Goal: Communication & Community: Answer question/provide support

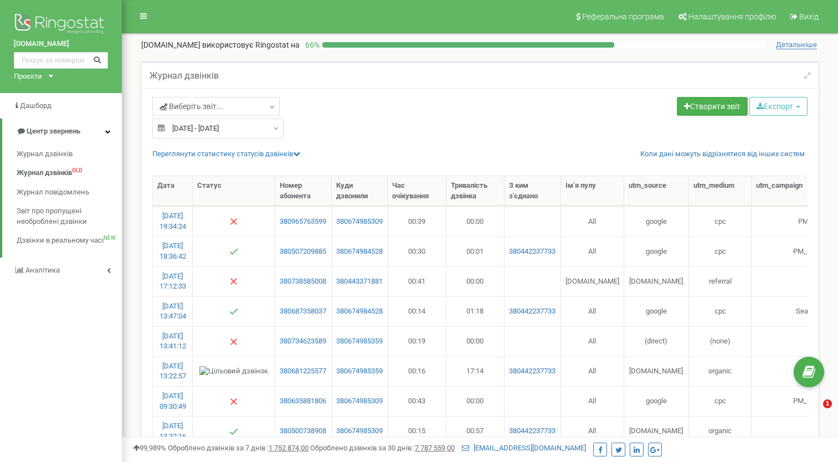
select select "50"
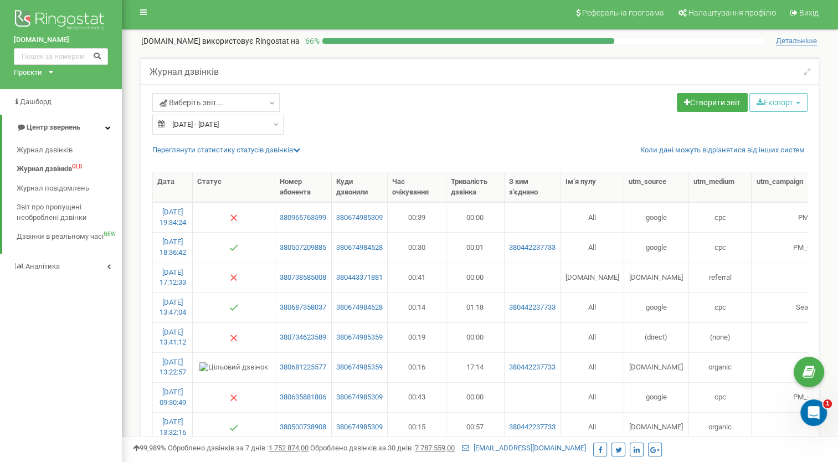
scroll to position [0, 106]
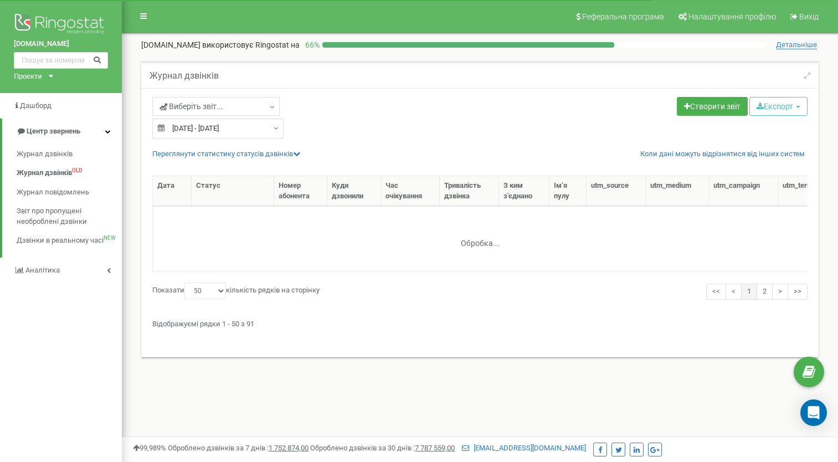
select select "50"
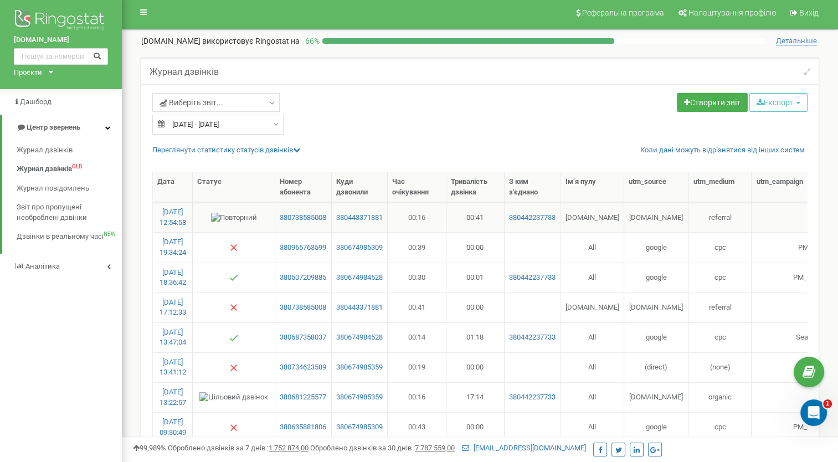
scroll to position [0, 226]
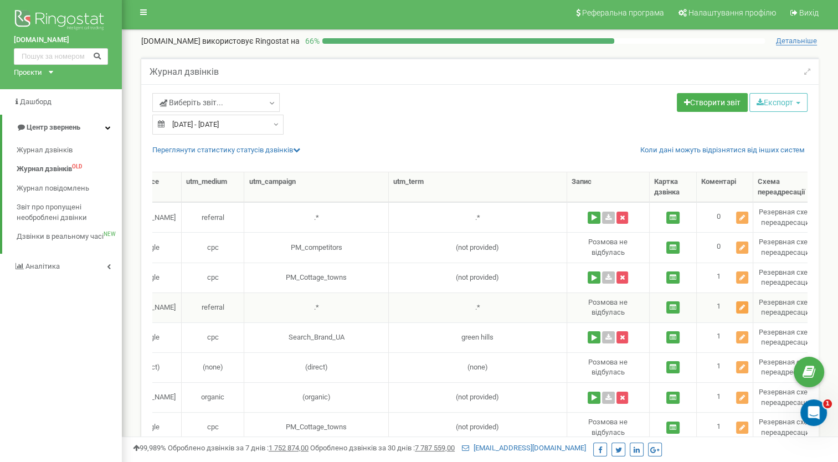
click at [740, 306] on icon at bounding box center [742, 307] width 6 height 7
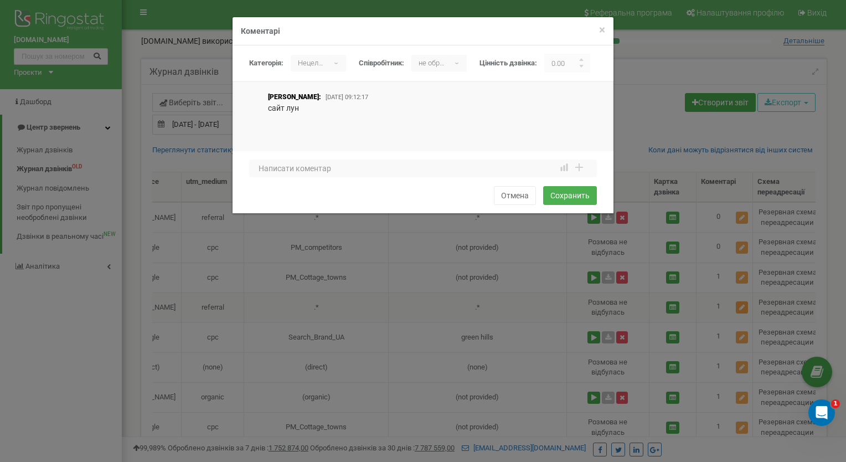
click at [740, 306] on div "× Закрити Коментарі Категорія: не обрано Нецелевой Целевой Нецелевой ▾ не обран…" at bounding box center [423, 231] width 846 height 462
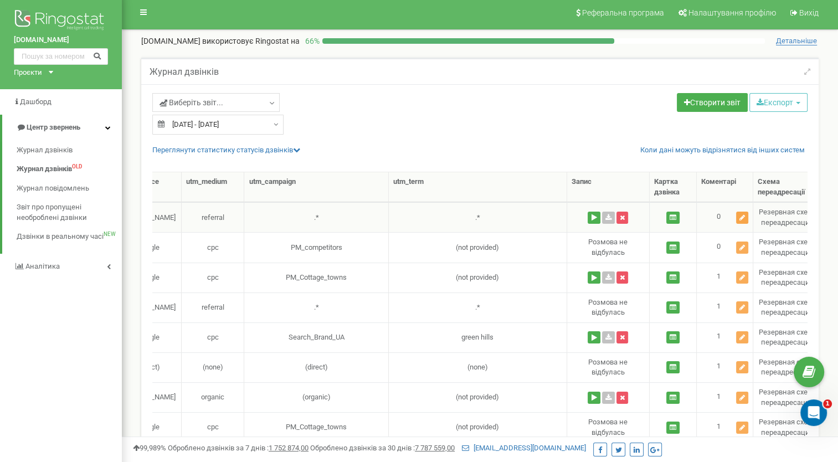
click at [742, 214] on icon at bounding box center [742, 217] width 6 height 7
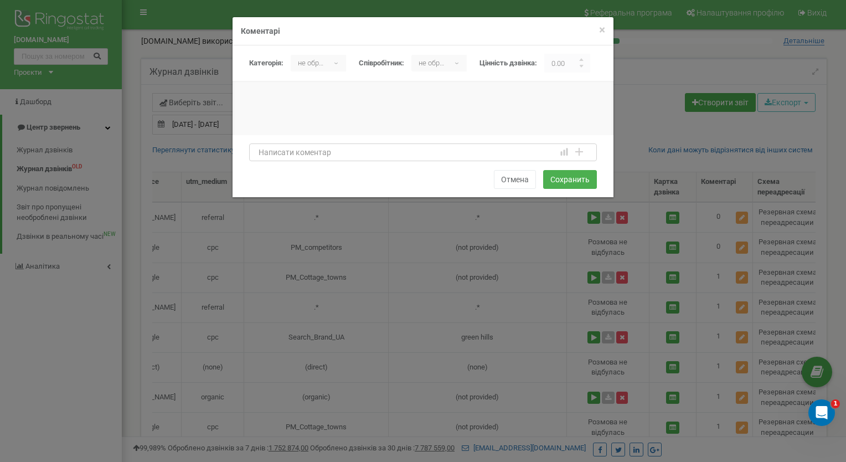
click at [265, 156] on textarea at bounding box center [423, 152] width 348 height 18
click at [289, 153] on textarea "сайт лун оновити інформацію" at bounding box center [423, 152] width 348 height 18
type textarea "сайт лун - оновити інформацію"
click at [337, 65] on b "▾" at bounding box center [337, 63] width 17 height 17
click at [324, 105] on li "Нецелевой" at bounding box center [321, 105] width 60 height 18
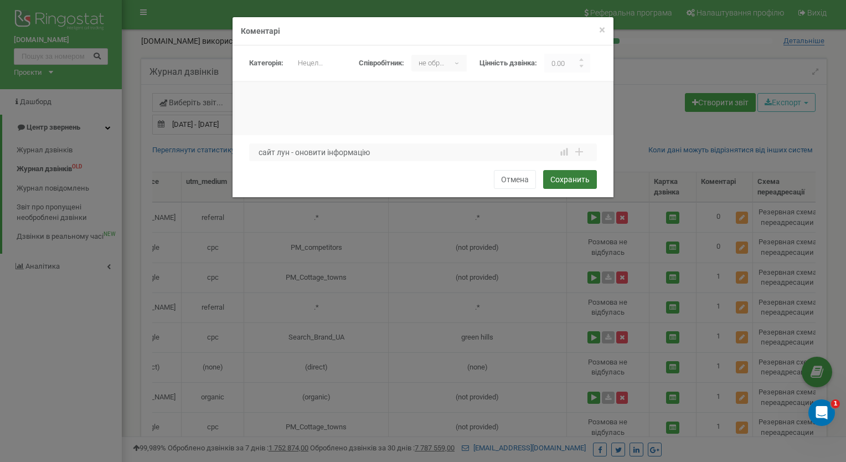
click at [560, 179] on button "Сохранить" at bounding box center [570, 179] width 54 height 19
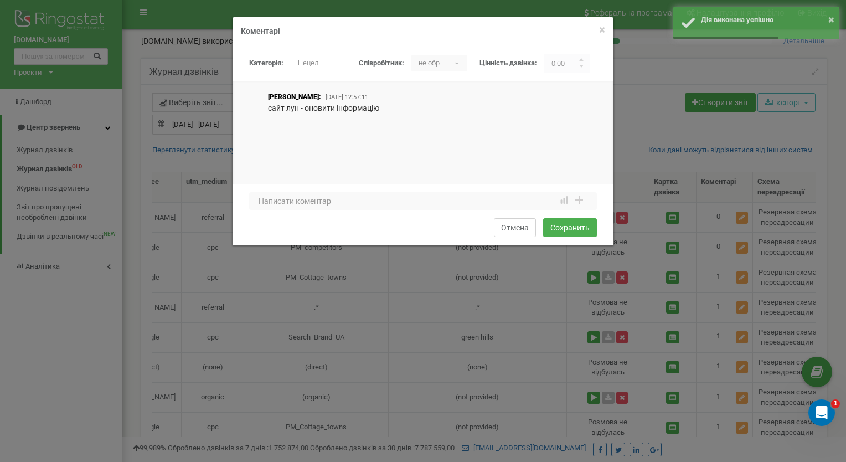
click at [518, 229] on button "Отмена" at bounding box center [515, 227] width 42 height 19
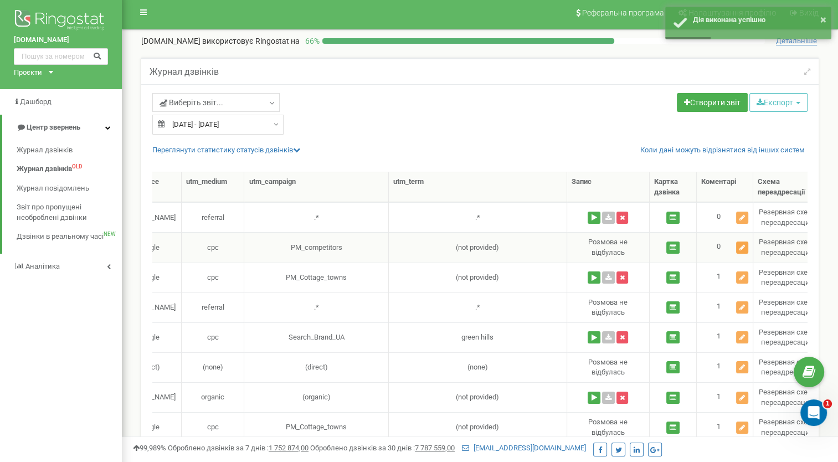
click at [742, 248] on icon at bounding box center [742, 247] width 6 height 7
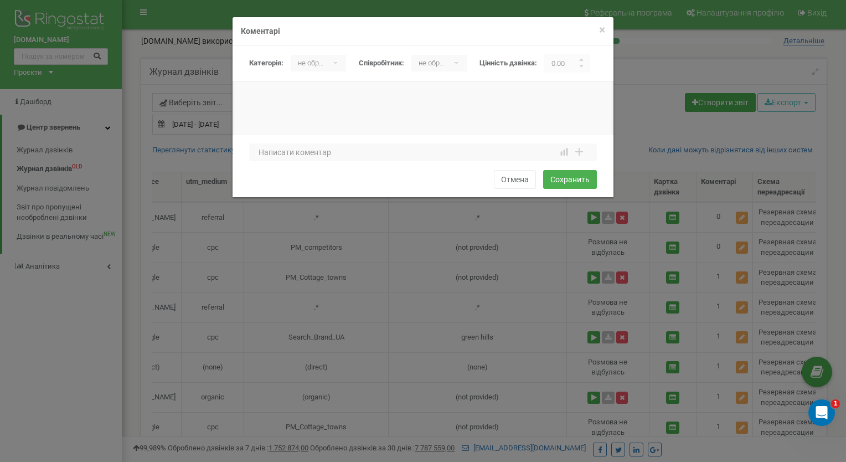
click at [536, 250] on div "× Закрити Коментарі Категорія: не обрано Нецелевой Целевой не обрано ▾ не обран…" at bounding box center [423, 231] width 846 height 462
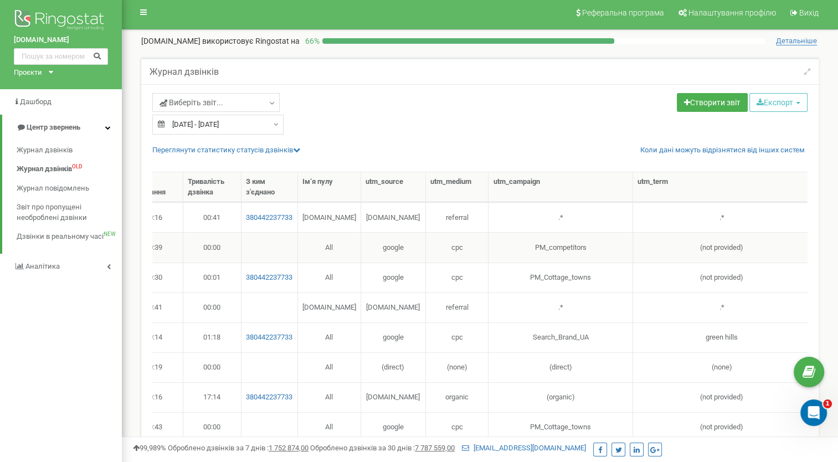
scroll to position [0, 523]
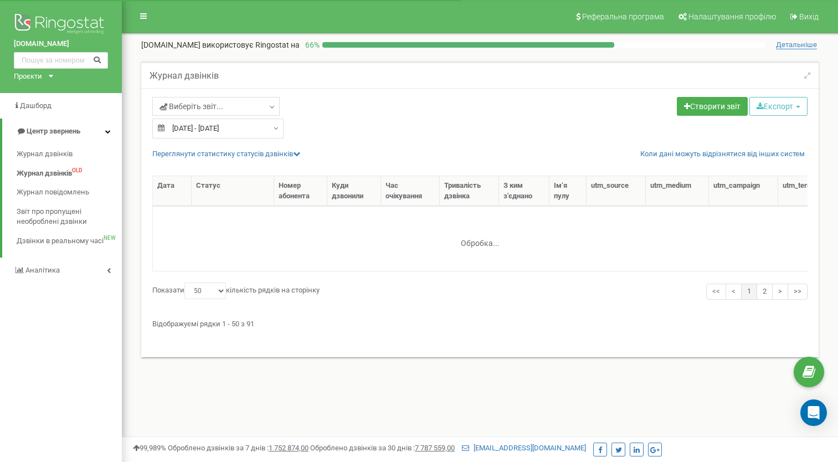
select select "50"
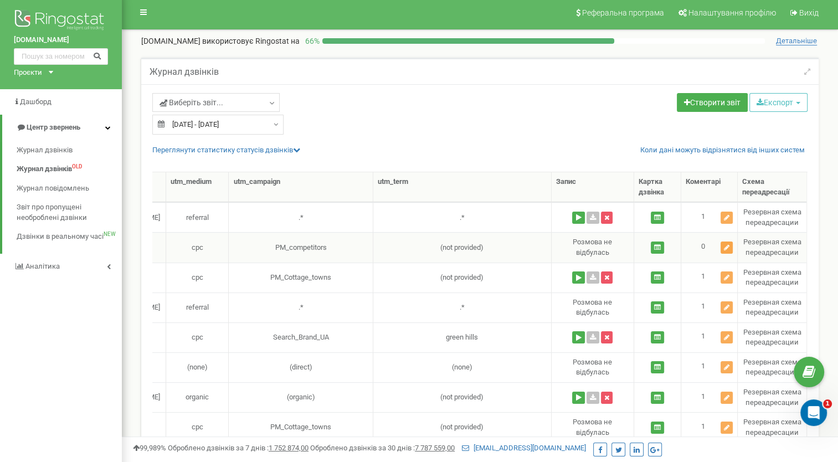
click at [726, 246] on icon at bounding box center [727, 247] width 6 height 7
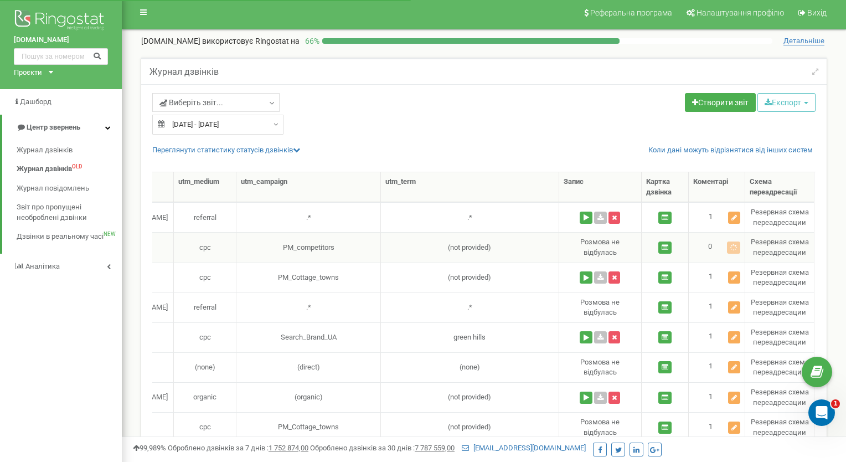
scroll to position [0, 514]
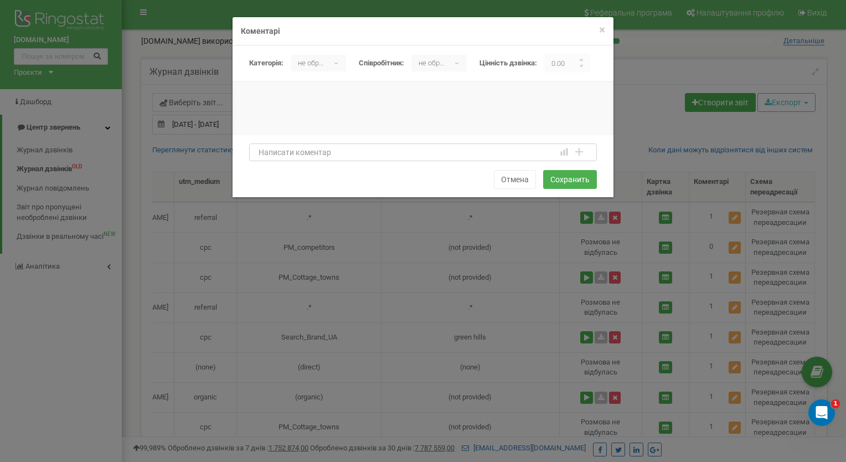
click at [292, 156] on textarea at bounding box center [423, 152] width 348 height 18
type textarea "помилка виклику"
click at [337, 62] on div "не обрано ▾" at bounding box center [318, 63] width 55 height 17
click at [327, 104] on li "Нецелевой" at bounding box center [321, 105] width 60 height 18
click at [566, 182] on button "Сохранить" at bounding box center [570, 179] width 54 height 19
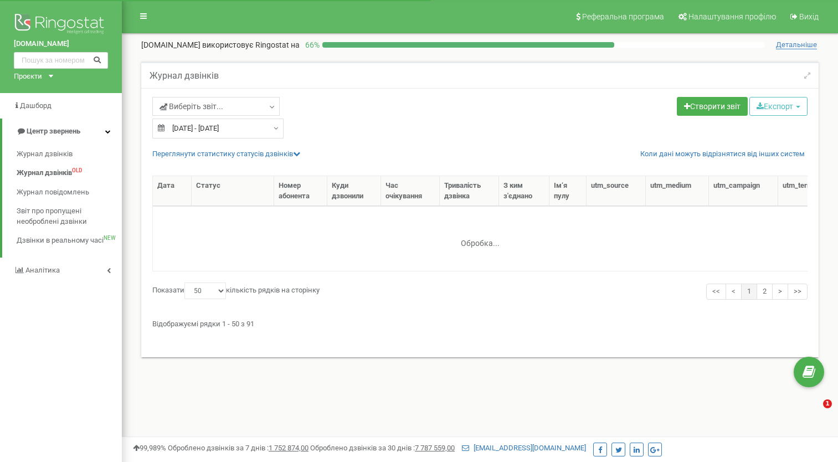
select select "50"
